Goal: Task Accomplishment & Management: Manage account settings

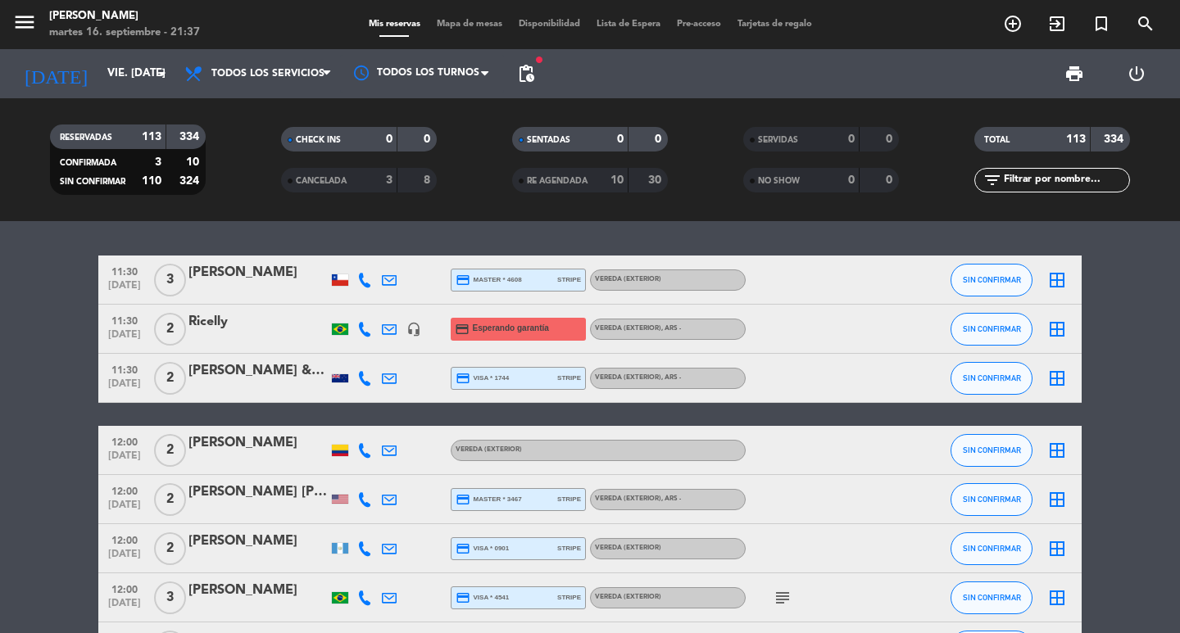
click at [1016, 174] on input "text" at bounding box center [1065, 180] width 127 height 18
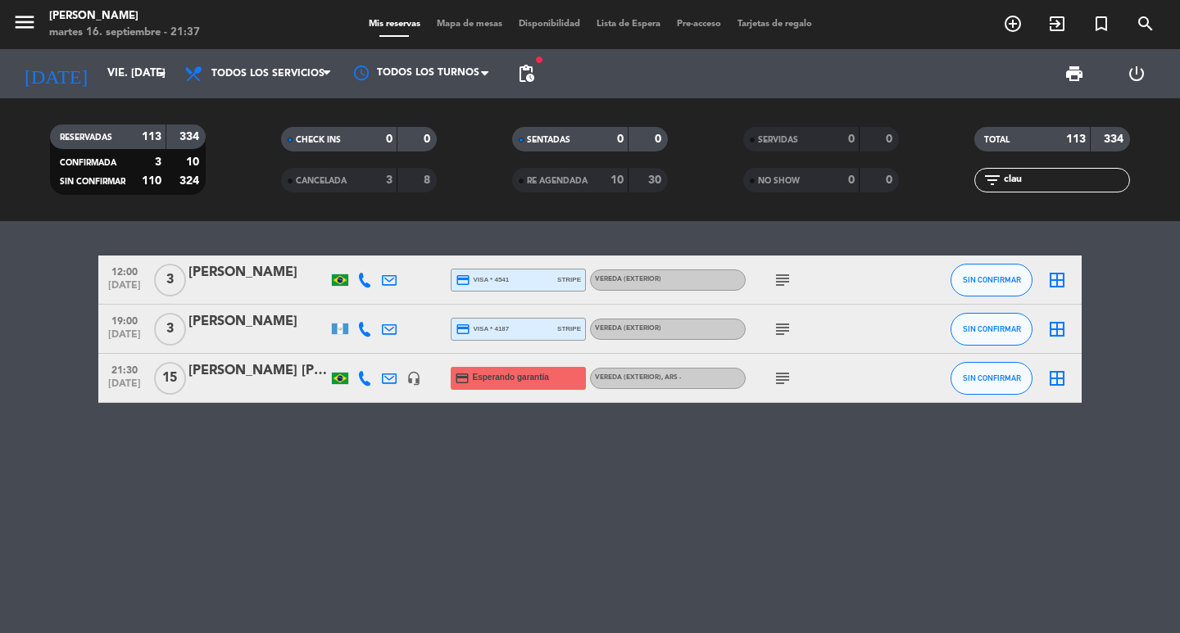
type input "clau"
click at [283, 396] on div at bounding box center [257, 389] width 139 height 13
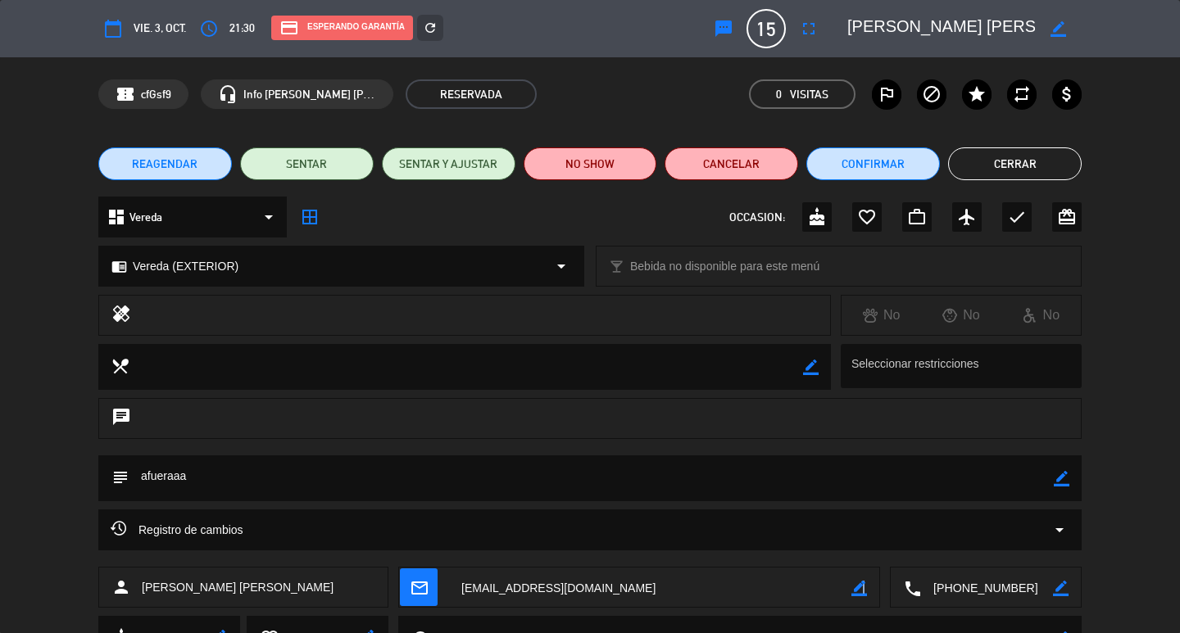
click at [863, 585] on icon "border_color" at bounding box center [859, 589] width 16 height 16
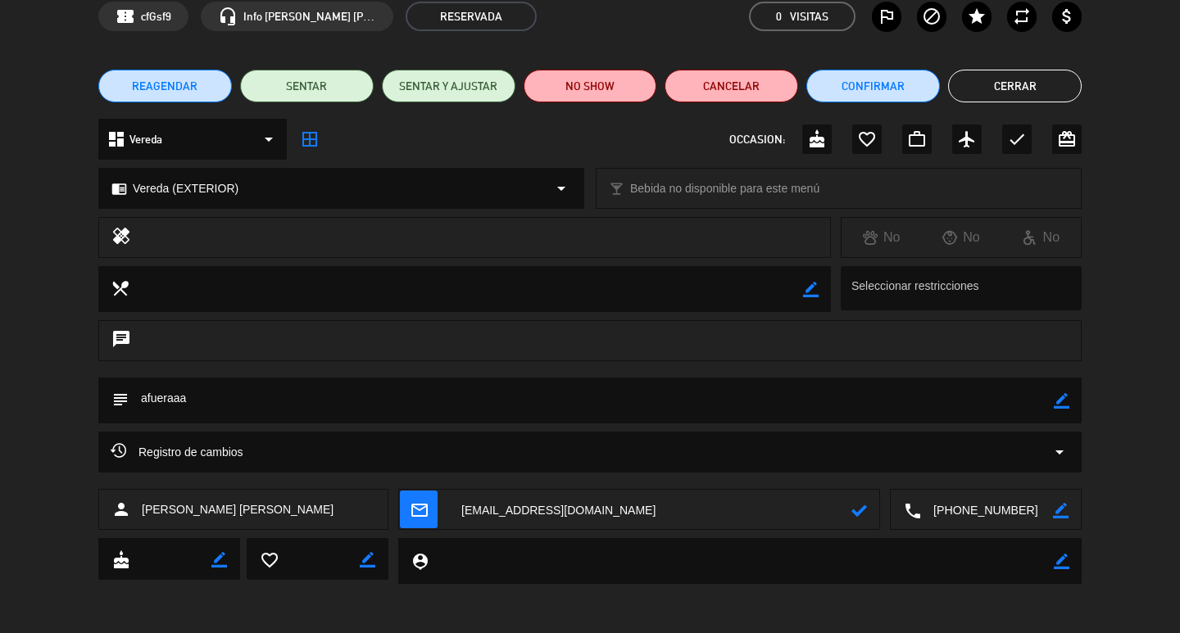
drag, startPoint x: 707, startPoint y: 596, endPoint x: 164, endPoint y: 646, distance: 545.6
click at [164, 633] on html "close × [PERSON_NAME] × chrome_reader_mode Listado de Reservas account_box Clie…" at bounding box center [590, 316] width 1180 height 633
paste textarea "[EMAIL_ADDRESS][DOMAIN_NAME]"
type textarea "[EMAIL_ADDRESS][DOMAIN_NAME]"
click at [856, 506] on icon at bounding box center [859, 511] width 16 height 16
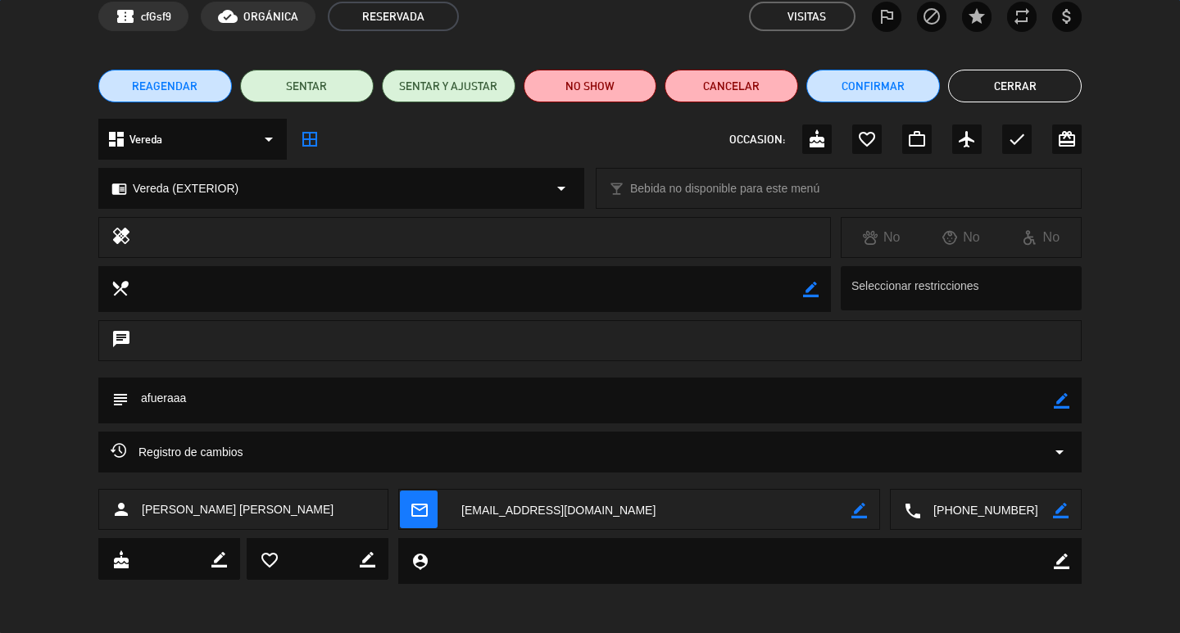
scroll to position [0, 0]
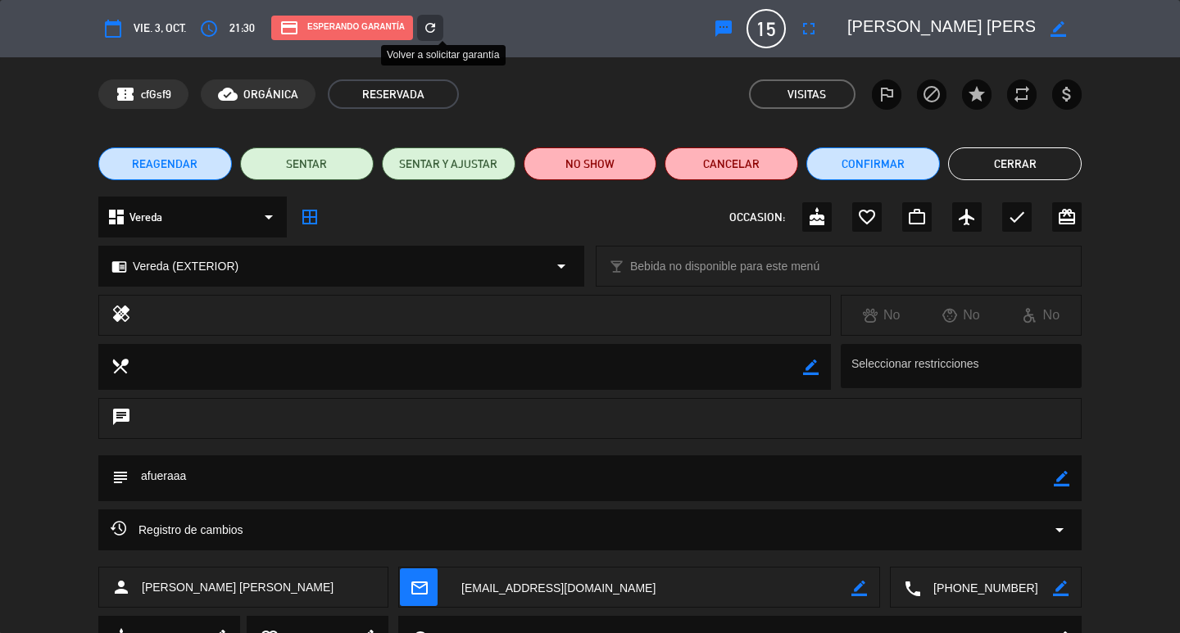
click at [438, 25] on icon "refresh" at bounding box center [430, 27] width 15 height 15
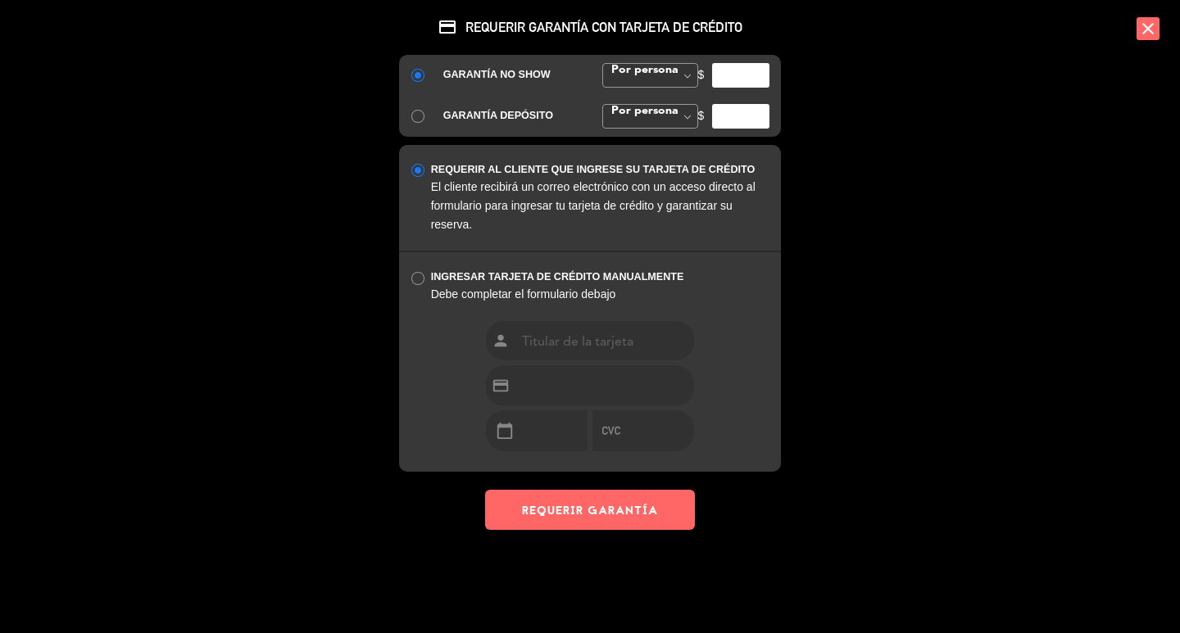
click at [734, 88] on input "number" at bounding box center [740, 75] width 57 height 25
type input "35000"
drag, startPoint x: 592, startPoint y: 632, endPoint x: 590, endPoint y: 619, distance: 12.4
click at [591, 530] on button "REQUERIR GARANTÍA" at bounding box center [590, 510] width 210 height 40
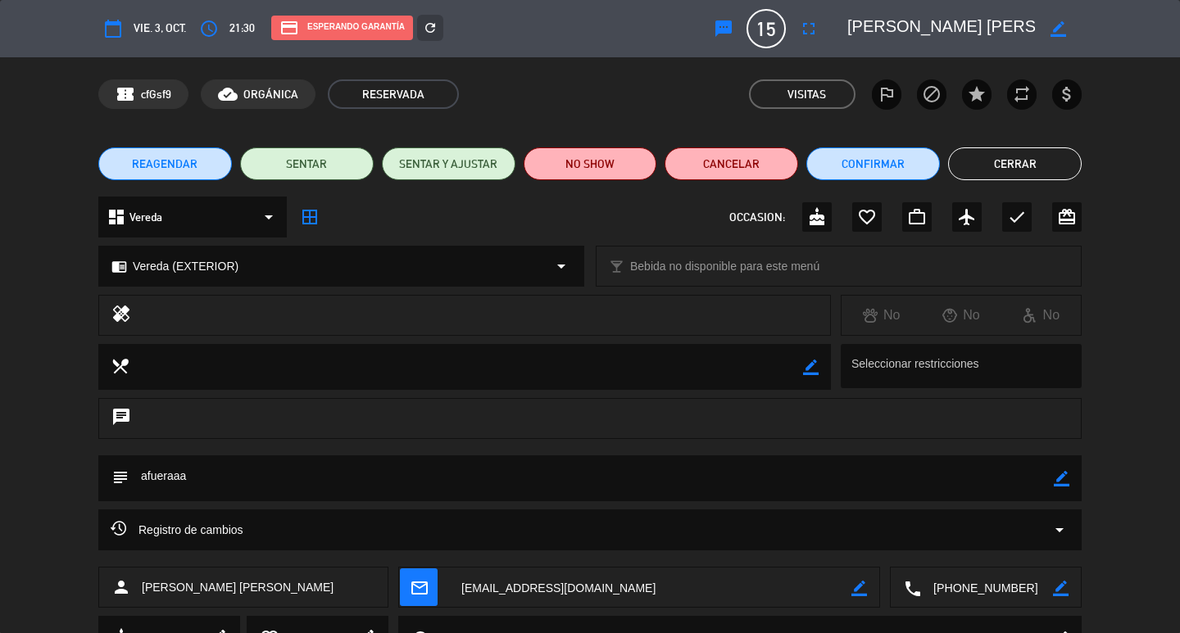
click at [992, 161] on button "Cerrar" at bounding box center [1015, 163] width 134 height 33
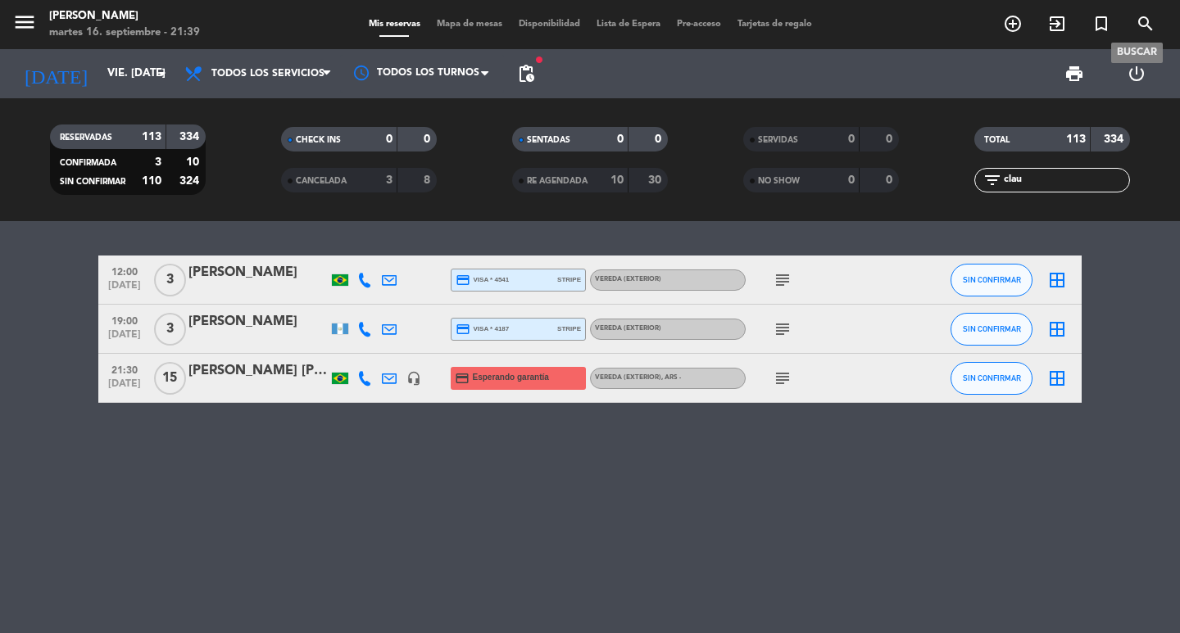
click at [1149, 25] on icon "search" at bounding box center [1146, 24] width 20 height 20
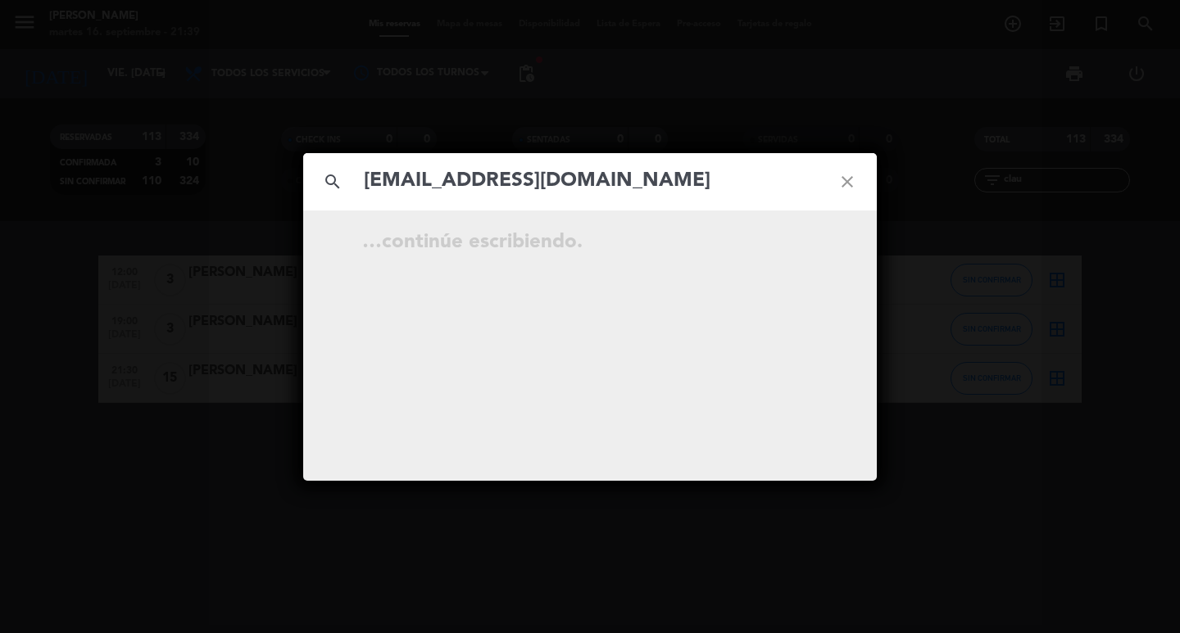
type input "[EMAIL_ADDRESS][DOMAIN_NAME]"
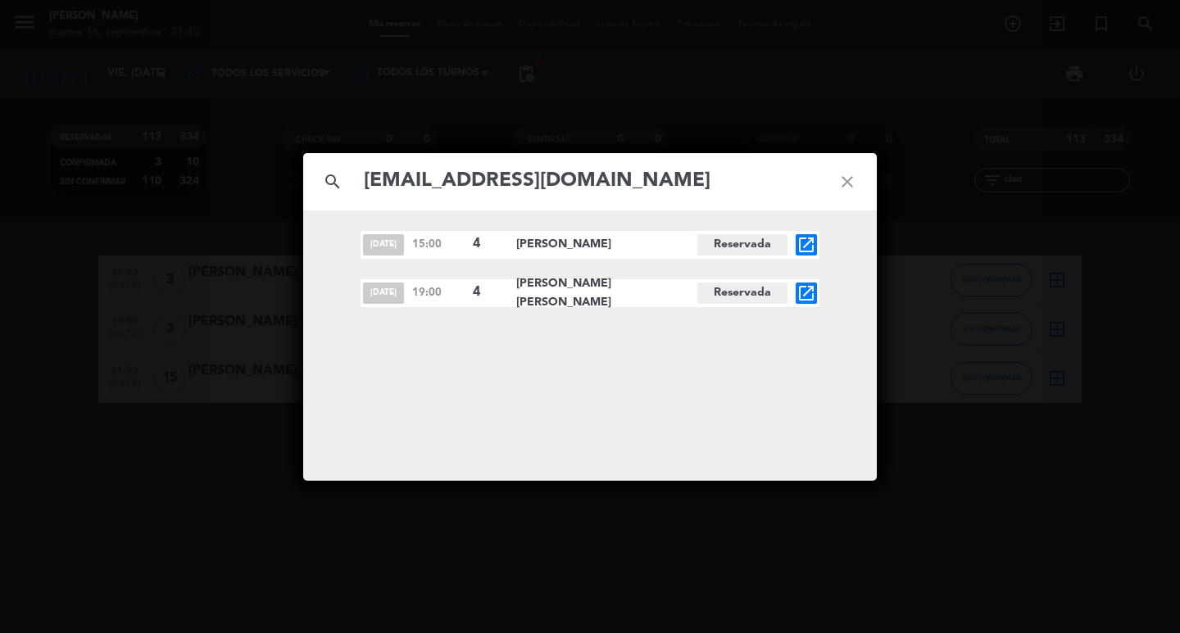
click at [801, 290] on icon "open_in_new" at bounding box center [806, 294] width 20 height 20
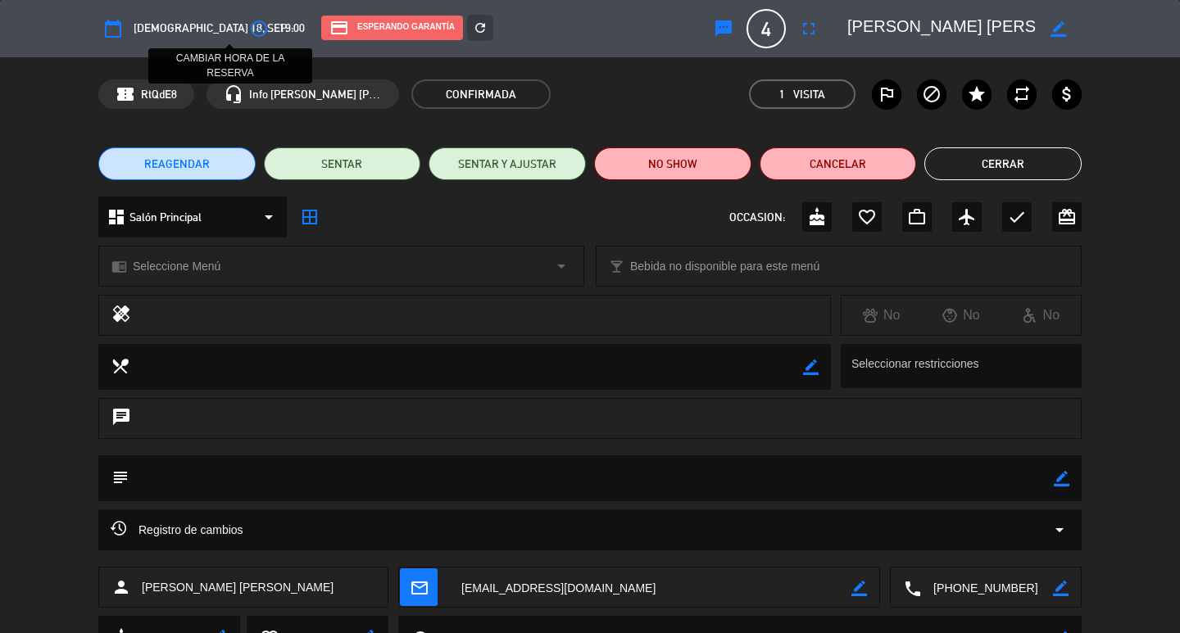
click at [249, 20] on icon "access_time" at bounding box center [259, 29] width 20 height 20
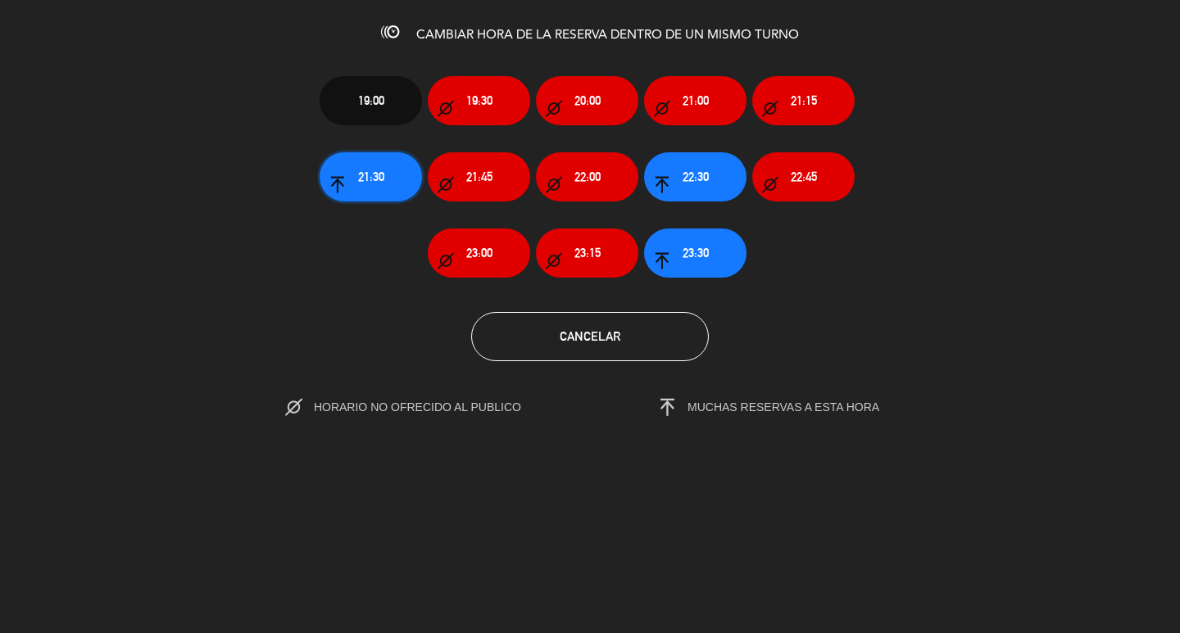
click at [407, 201] on button "21:30" at bounding box center [371, 176] width 102 height 49
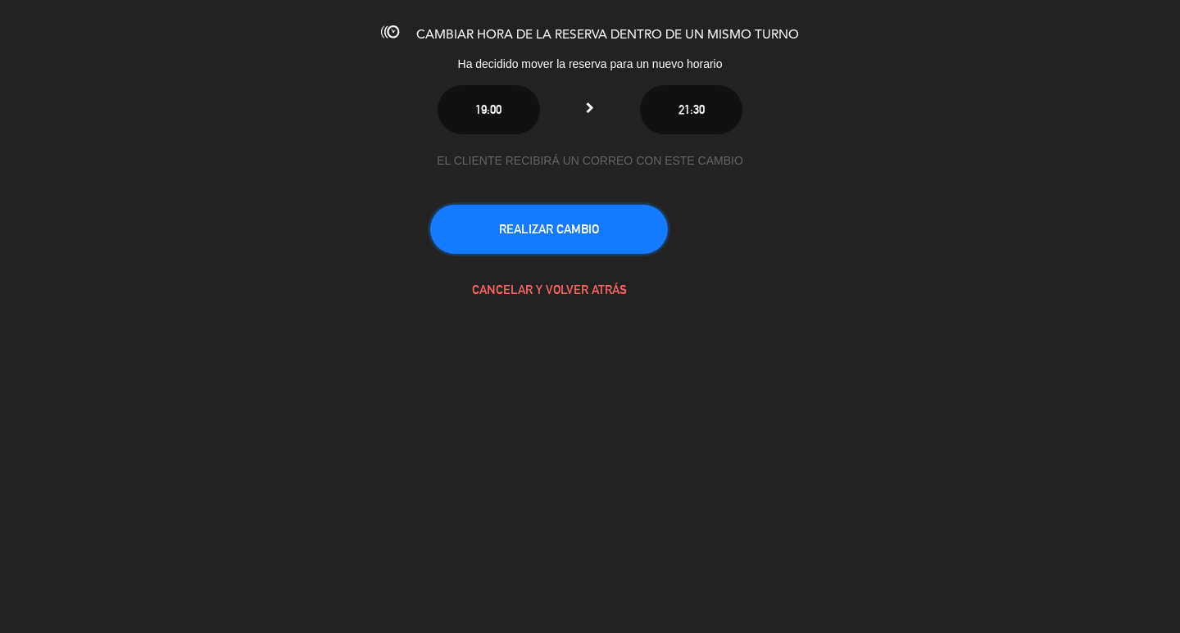
click at [562, 254] on button "REALIZAR CAMBIO" at bounding box center [549, 229] width 238 height 49
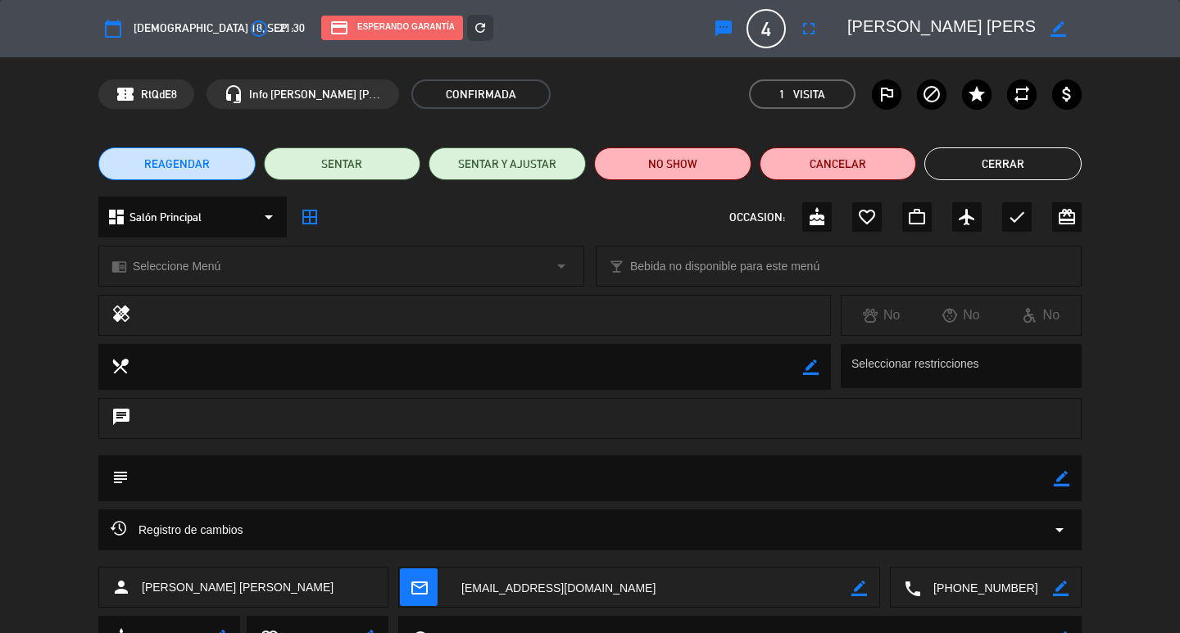
click at [422, 588] on icon "mail_outline" at bounding box center [419, 588] width 18 height 18
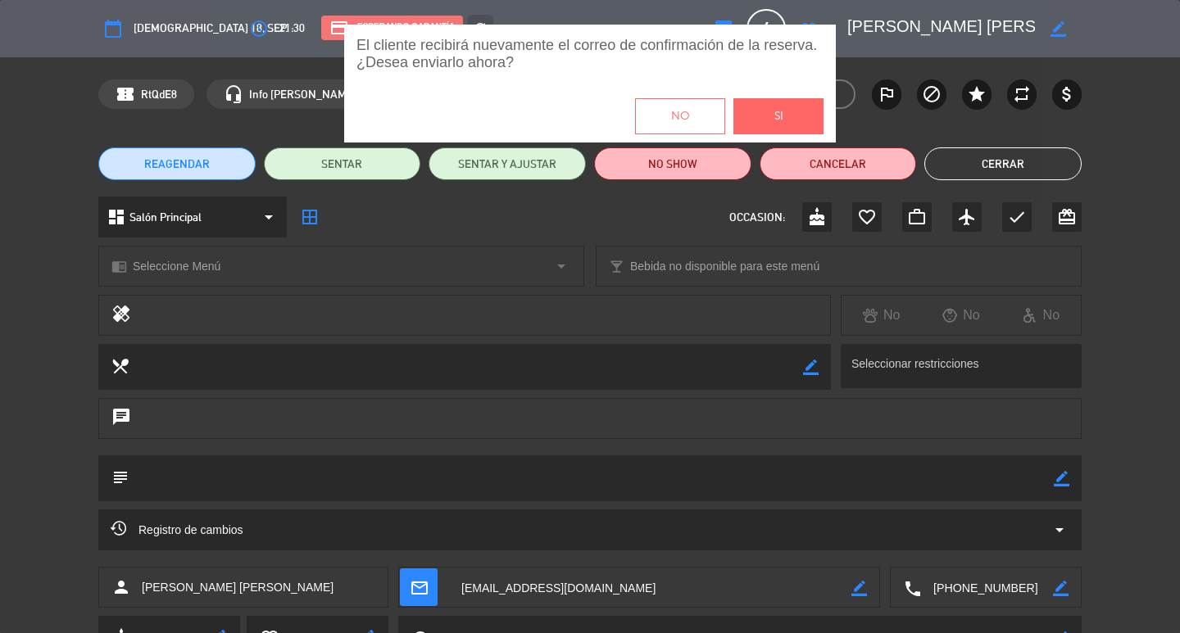
click at [814, 99] on div "No Si" at bounding box center [590, 116] width 492 height 52
click at [802, 109] on button "Si" at bounding box center [778, 116] width 90 height 36
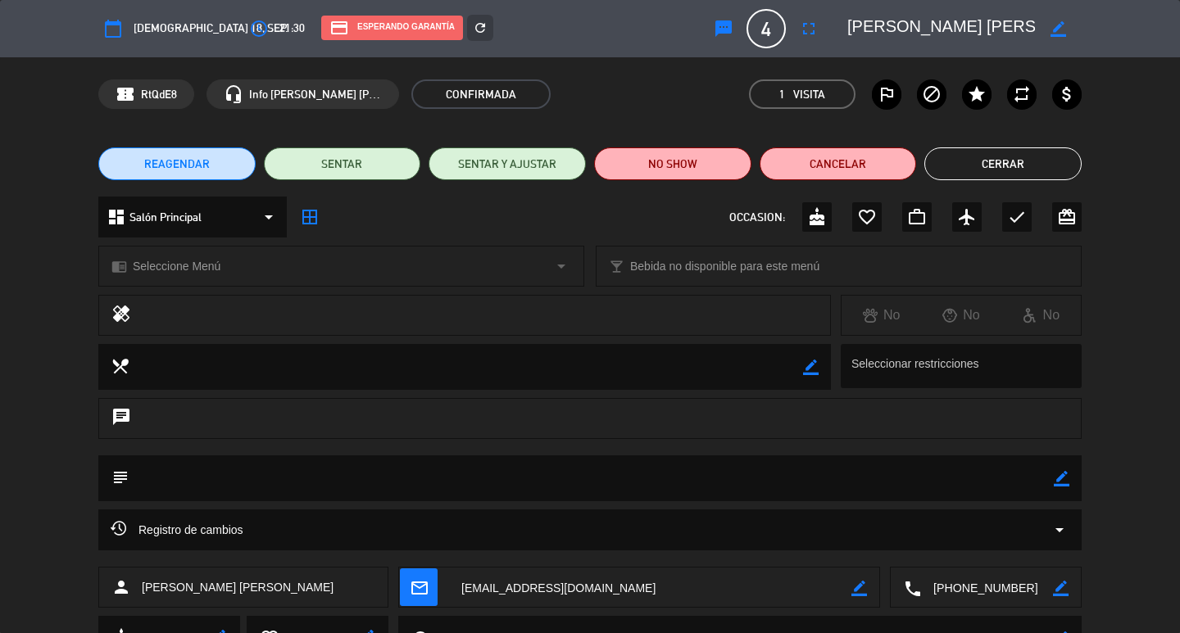
click at [997, 163] on button "Cerrar" at bounding box center [1002, 163] width 157 height 33
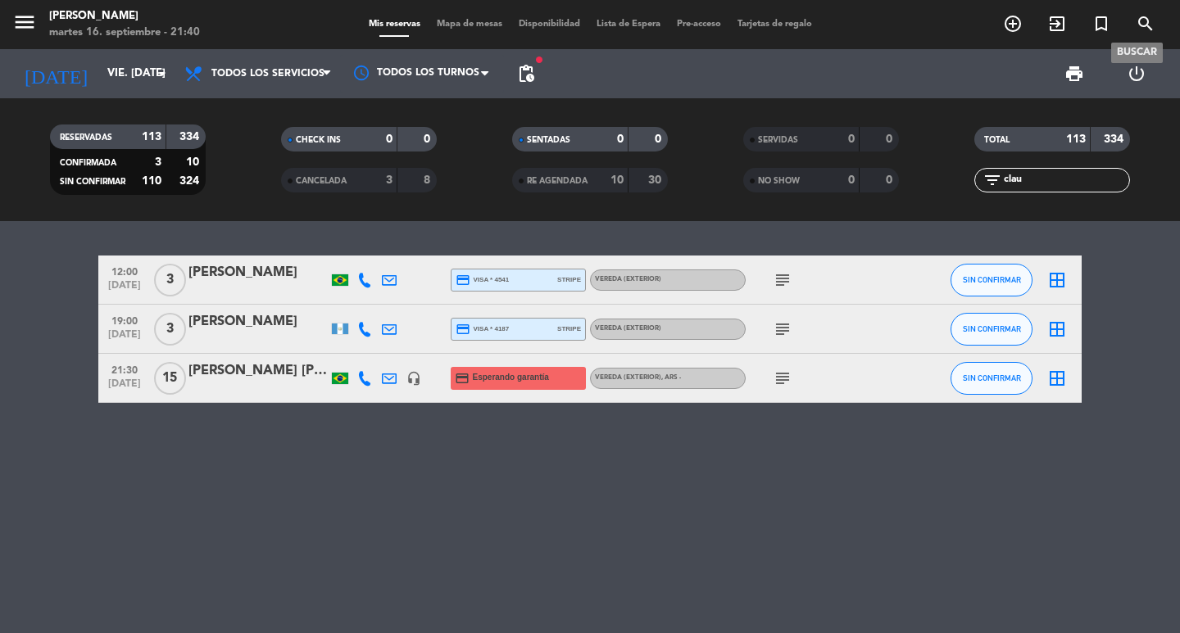
click at [1131, 20] on span "search" at bounding box center [1145, 24] width 44 height 28
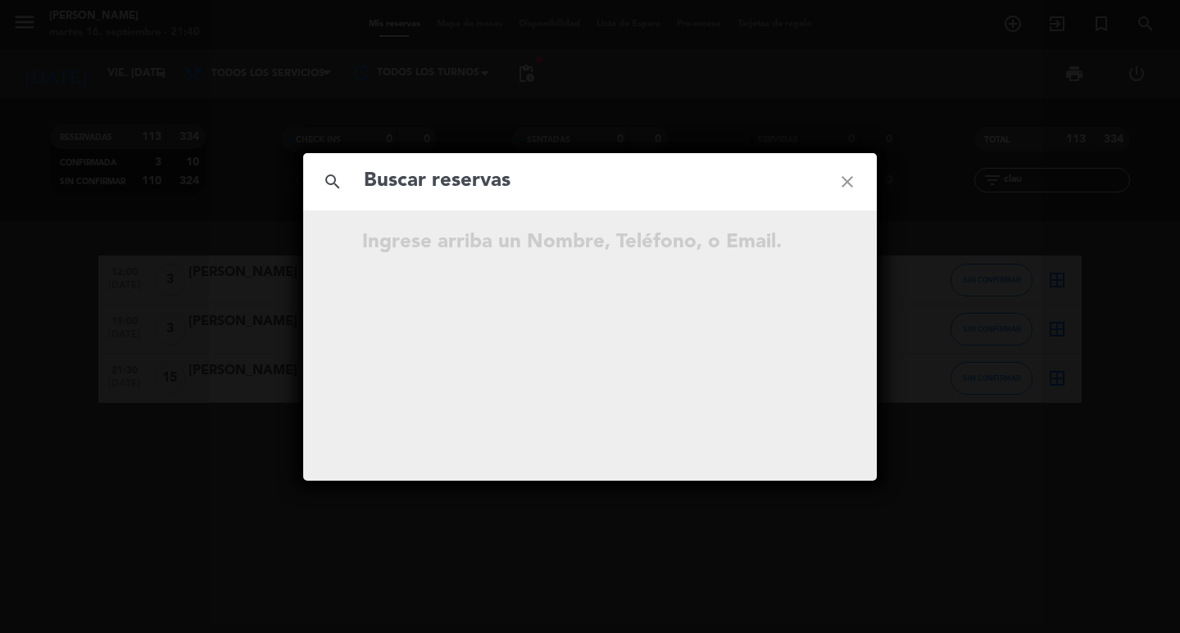
click at [710, 184] on input "text" at bounding box center [590, 182] width 456 height 34
paste input "[EMAIL_ADDRESS][DOMAIN_NAME]"
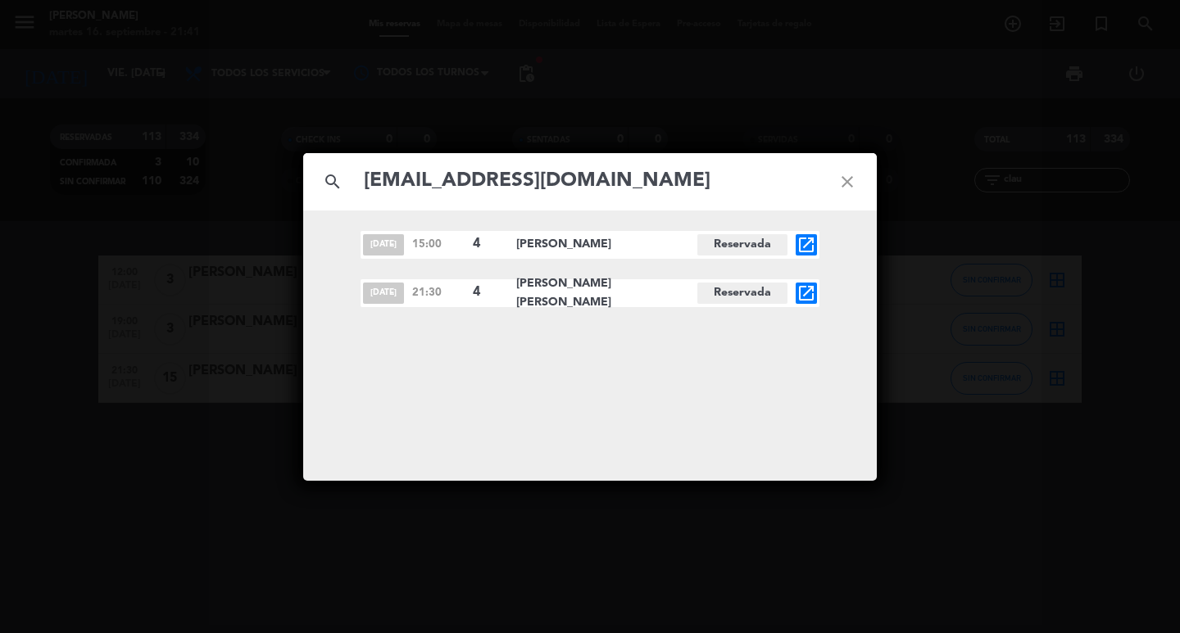
type input "[EMAIL_ADDRESS][DOMAIN_NAME]"
drag, startPoint x: 363, startPoint y: 295, endPoint x: 782, endPoint y: 293, distance: 418.7
click at [782, 293] on div "[DATE] 21:30 4 [PERSON_NAME][GEOGRAPHIC_DATA][PERSON_NAME] open_in_new" at bounding box center [590, 293] width 459 height 28
copy div "[DATE] 21:30 4 [PERSON_NAME][GEOGRAPHIC_DATA][PERSON_NAME]"
click at [343, 98] on div "search [EMAIL_ADDRESS][DOMAIN_NAME] close [DATE] 15:00 4 [PERSON_NAME][GEOGRAPH…" at bounding box center [590, 316] width 1180 height 633
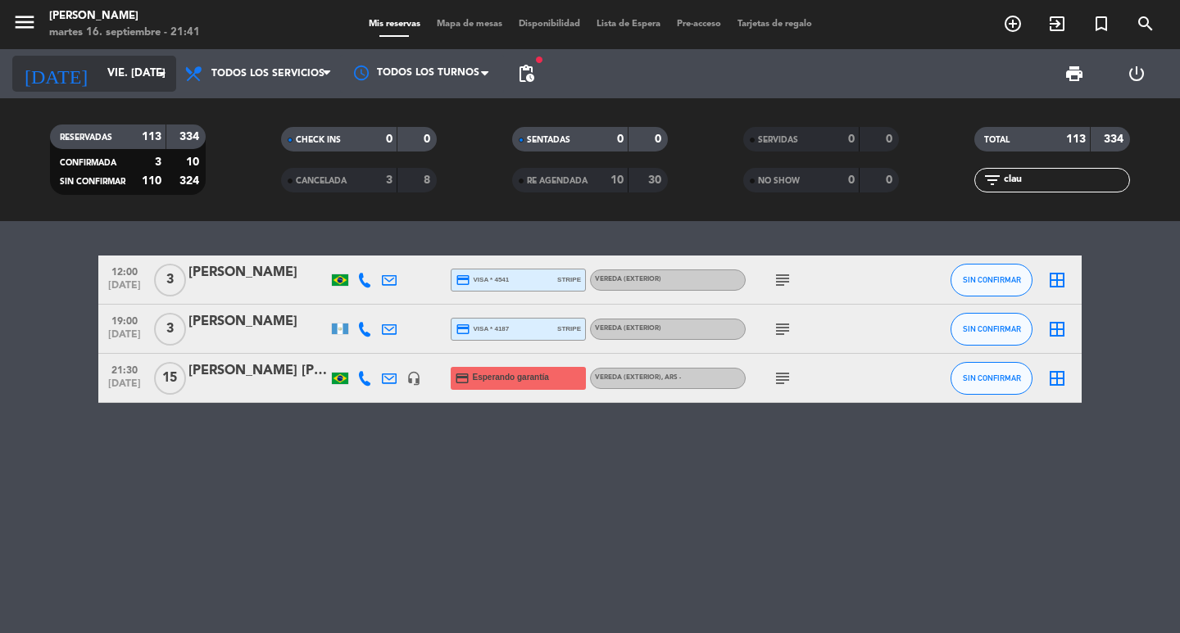
click at [139, 70] on input "vie. [DATE]" at bounding box center [171, 73] width 144 height 29
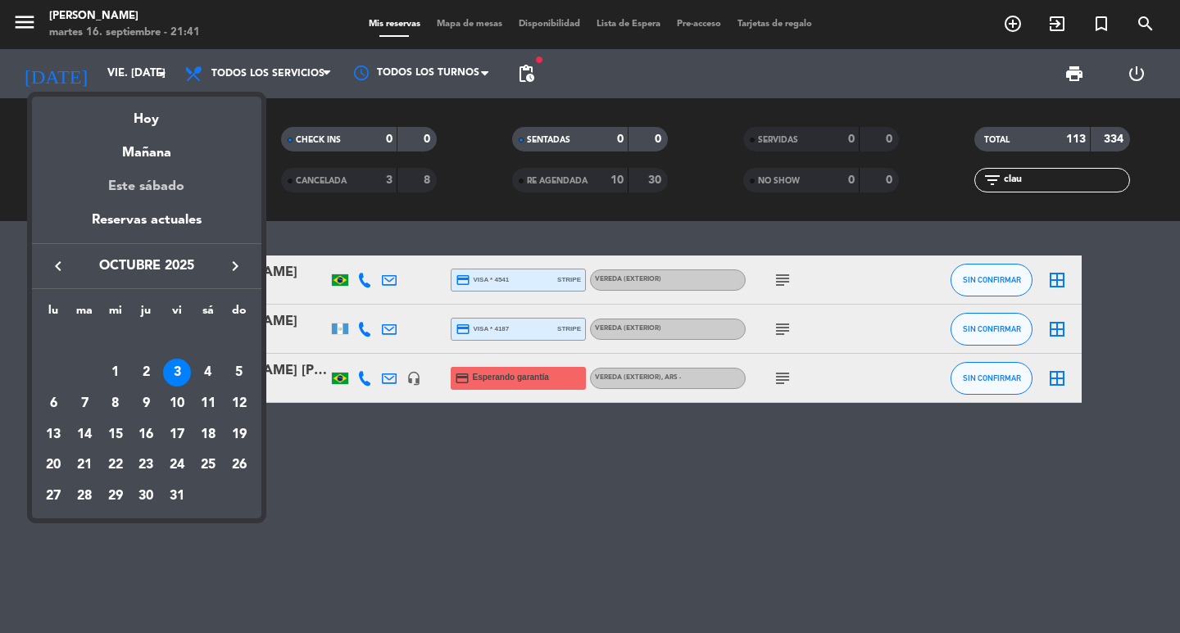
click at [167, 188] on div "Este sábado" at bounding box center [146, 187] width 229 height 46
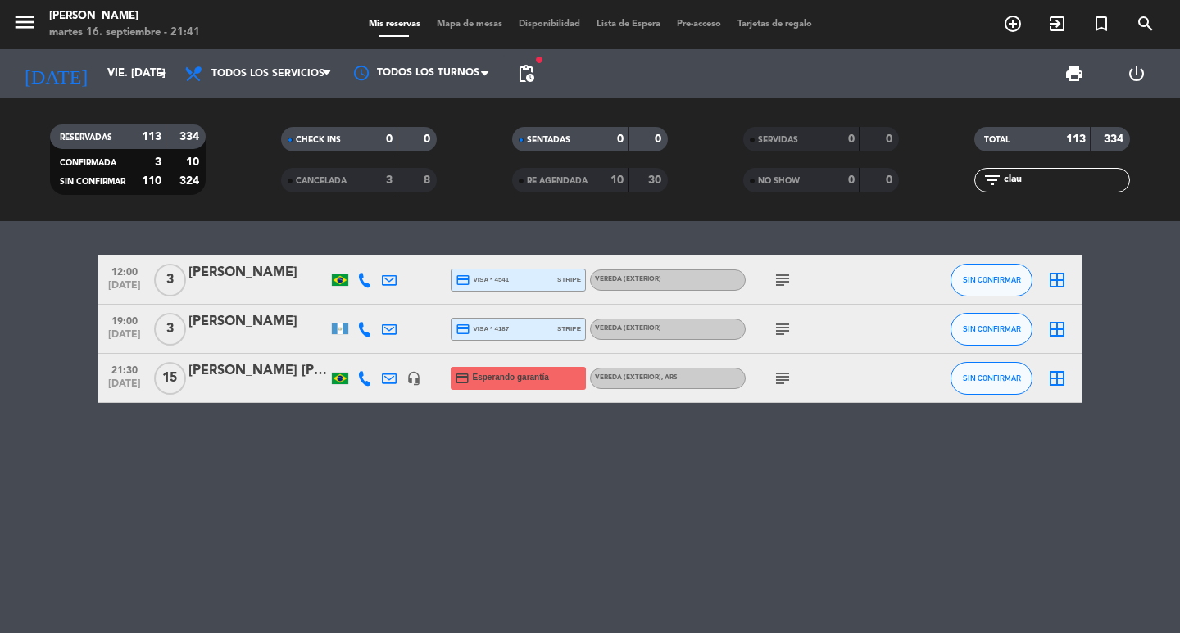
type input "sáb. [DATE]"
